Goal: Task Accomplishment & Management: Manage account settings

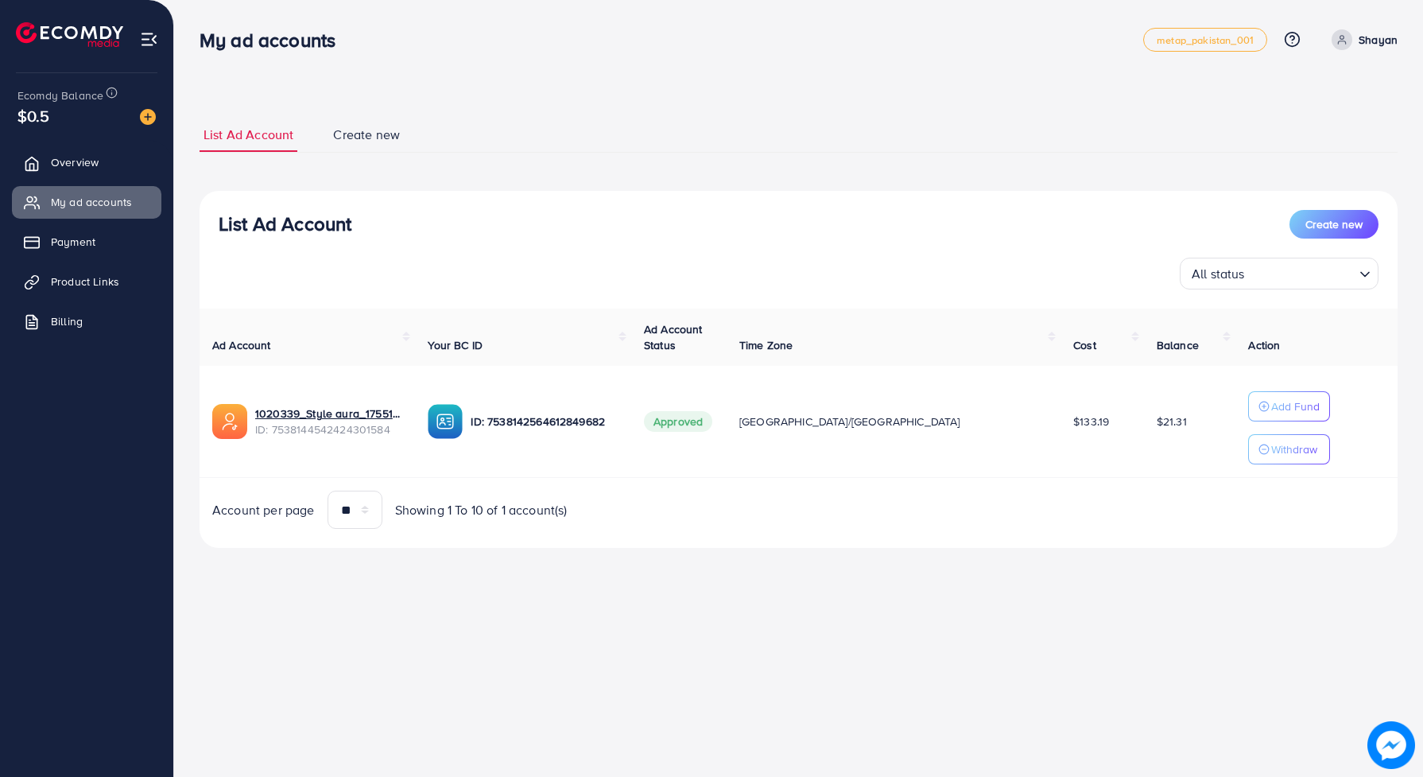
click at [49, 1] on div at bounding box center [87, 28] width 174 height 56
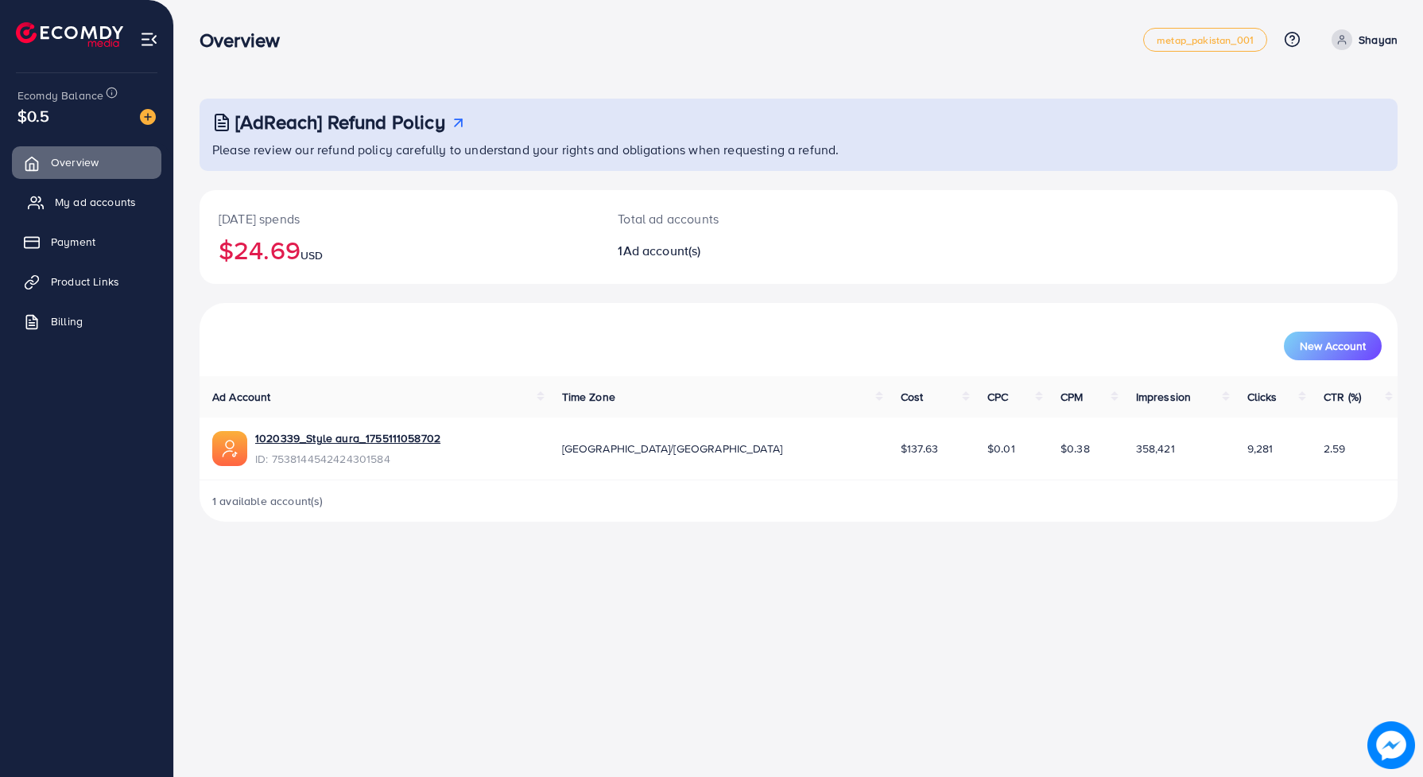
click at [111, 205] on span "My ad accounts" at bounding box center [95, 202] width 81 height 16
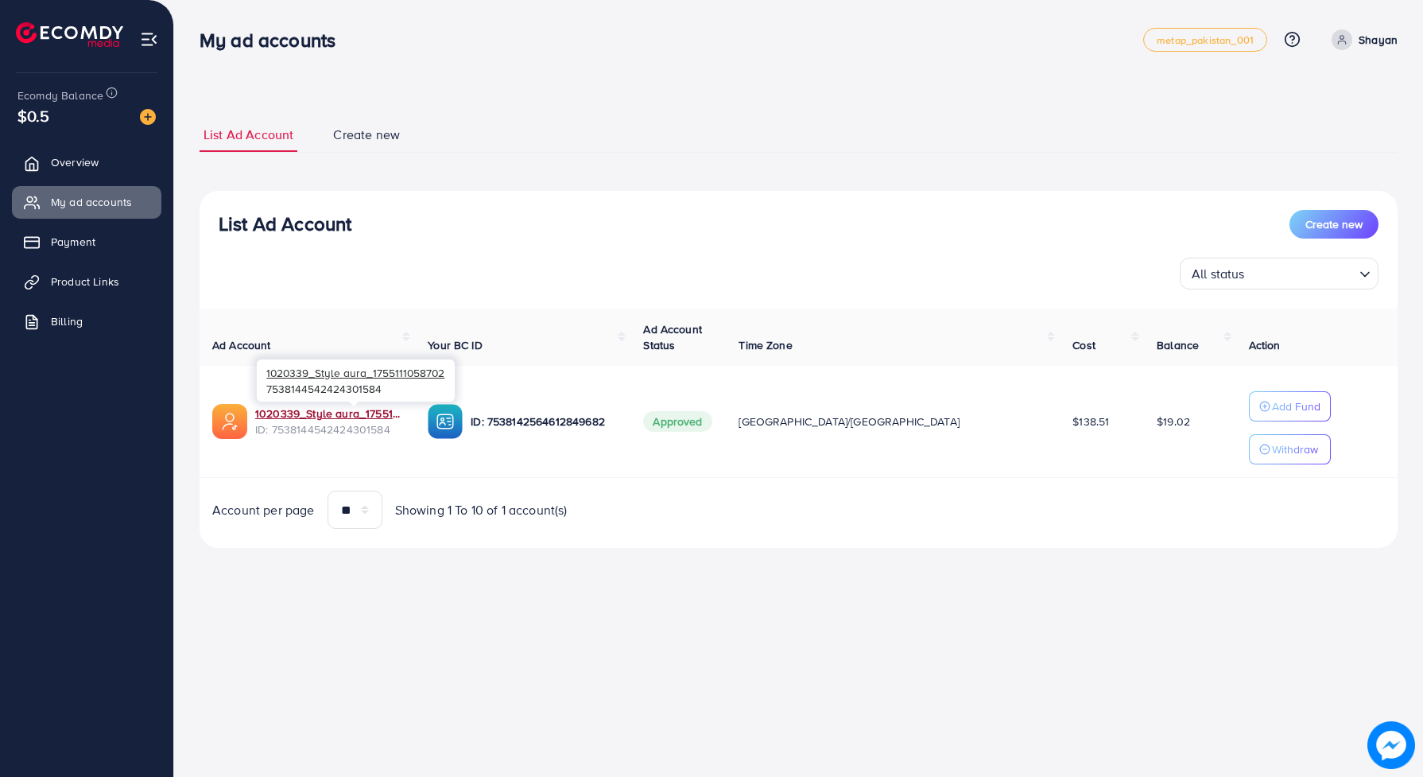
click at [326, 416] on link "1020339_Style aura_1755111058702" at bounding box center [328, 414] width 147 height 16
click at [335, 404] on div "1020339_Style aura_1755111058702 7538144542424301584" at bounding box center [356, 381] width 198 height 52
click at [332, 406] on div "1020339_Style aura_1755111058702 7538144542424301584" at bounding box center [356, 381] width 198 height 52
drag, startPoint x: 332, startPoint y: 406, endPoint x: 328, endPoint y: 414, distance: 10.0
click at [328, 414] on link "1020339_Style aura_1755111058702" at bounding box center [328, 414] width 147 height 16
